Goal: Task Accomplishment & Management: Use online tool/utility

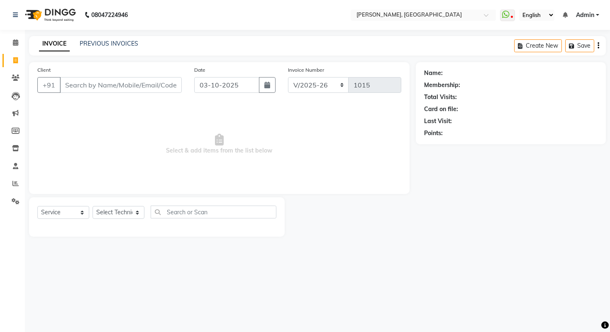
select select "3842"
select select "service"
click at [10, 62] on span at bounding box center [15, 61] width 15 height 10
select select "3842"
select select "service"
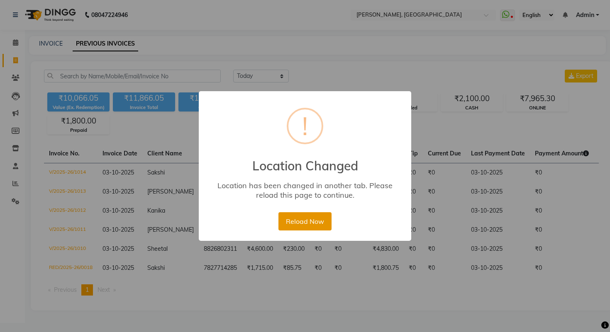
click at [310, 220] on button "Reload Now" at bounding box center [305, 222] width 53 height 18
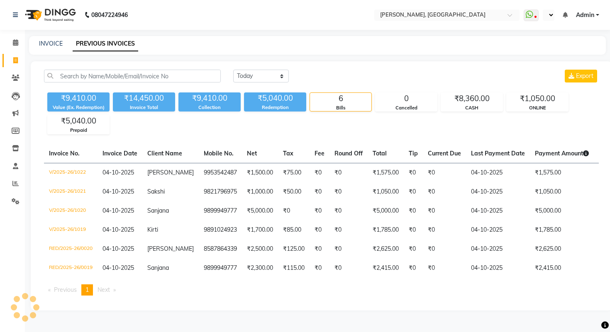
select select "en"
click at [452, 14] on input "text" at bounding box center [415, 16] width 120 height 8
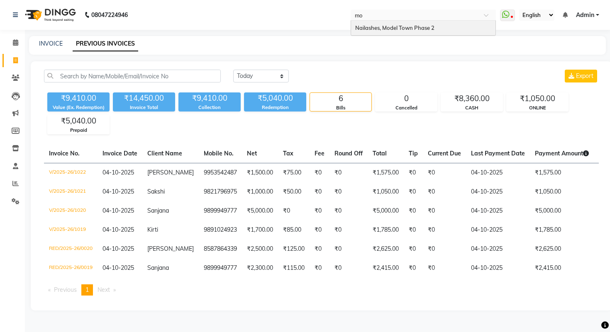
type input "mod"
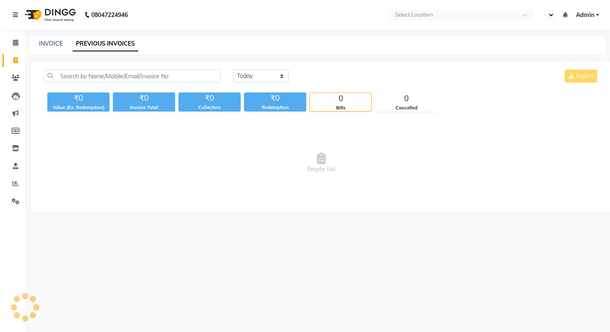
select select "en"
